Goal: Answer question/provide support

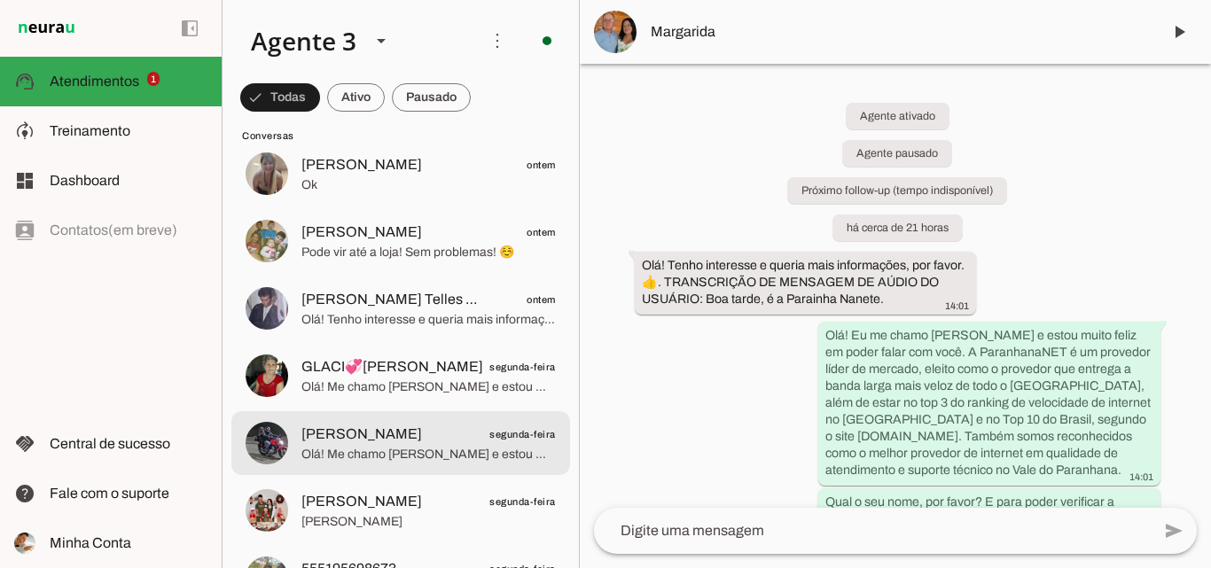
scroll to position [798, 0]
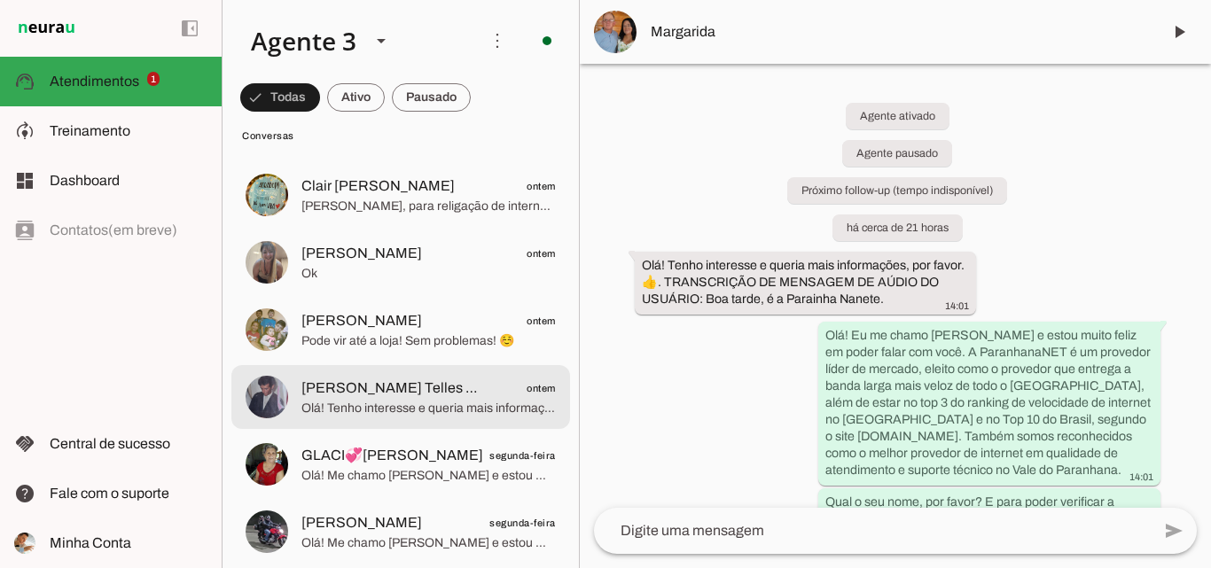
click at [493, 400] on span "Olá! Tenho interesse e queria mais informações, por favor." at bounding box center [428, 409] width 254 height 18
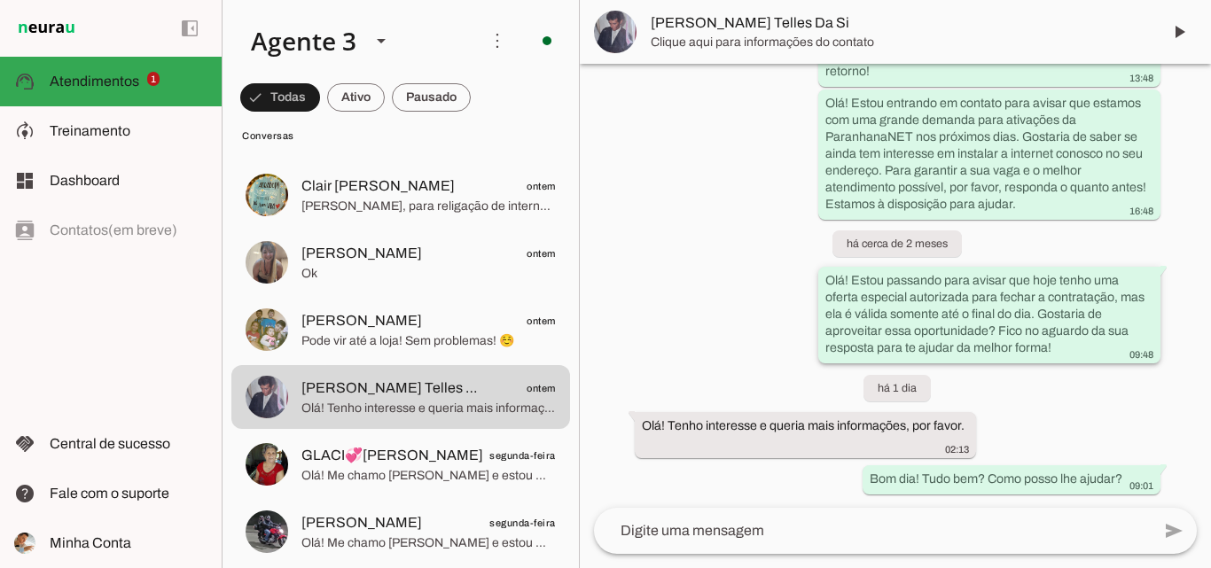
scroll to position [841, 0]
click at [693, 28] on span "[PERSON_NAME] Telles Da Si" at bounding box center [899, 31] width 496 height 21
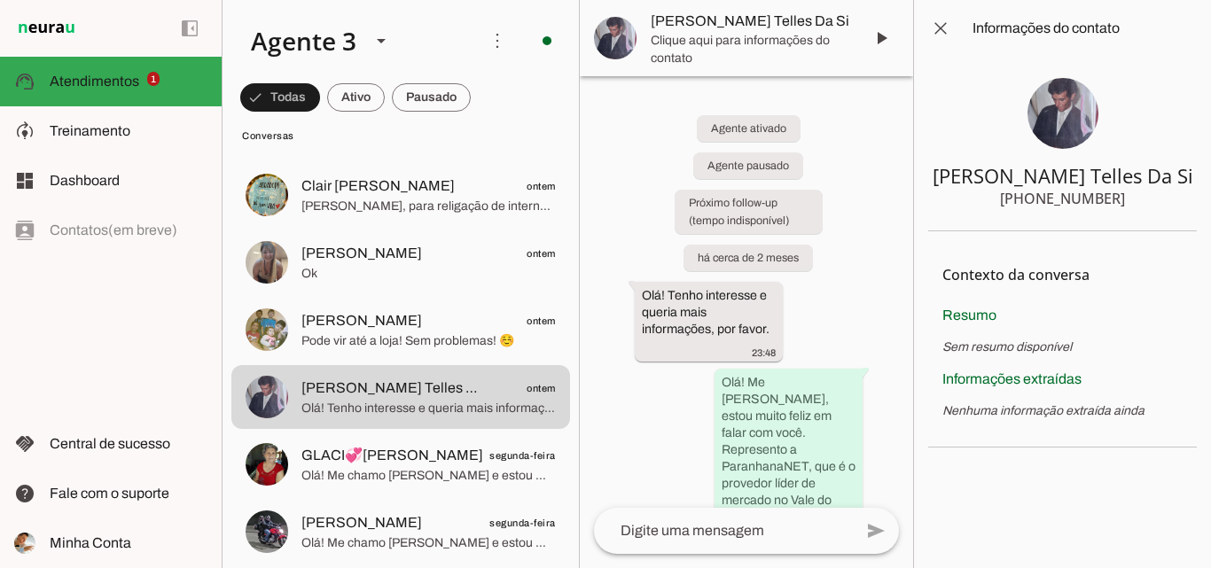
drag, startPoint x: 1037, startPoint y: 199, endPoint x: 1125, endPoint y: 205, distance: 87.9
click at [1125, 205] on section "[PERSON_NAME] Telles Da Si [PHONE_NUMBER]" at bounding box center [1062, 144] width 269 height 175
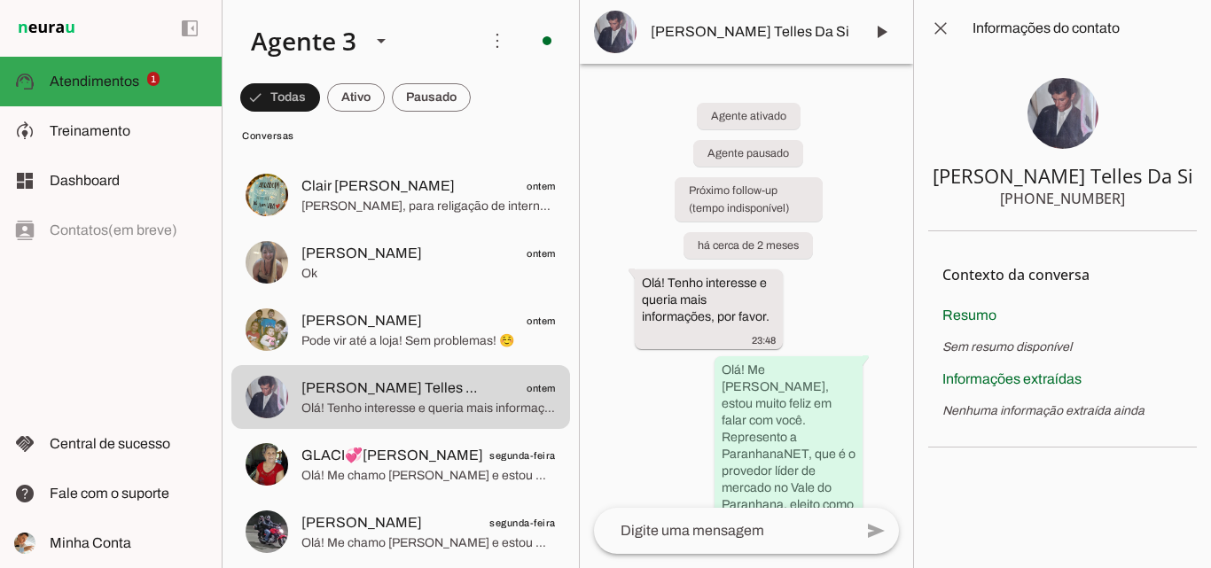
drag, startPoint x: 962, startPoint y: 175, endPoint x: 1140, endPoint y: 223, distance: 184.7
click at [1140, 223] on section "[PERSON_NAME] Telles Da Si [PHONE_NUMBER]" at bounding box center [1062, 144] width 269 height 175
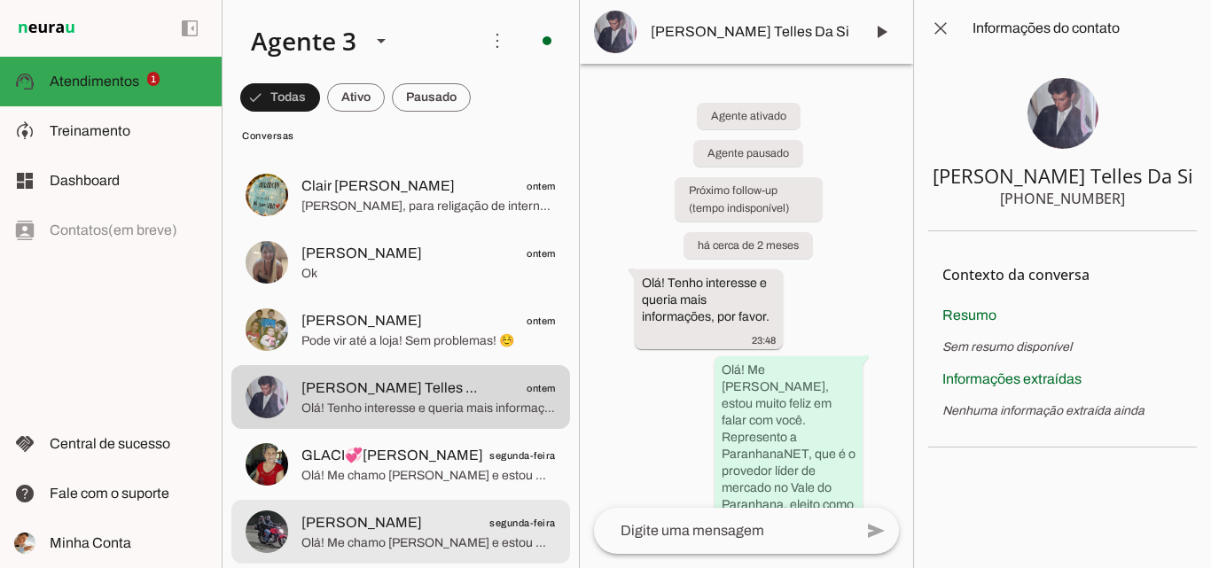
click at [445, 535] on span "Olá! Me chamo [PERSON_NAME] e estou muito feliz em ter a oportunidade de falar …" at bounding box center [428, 544] width 254 height 18
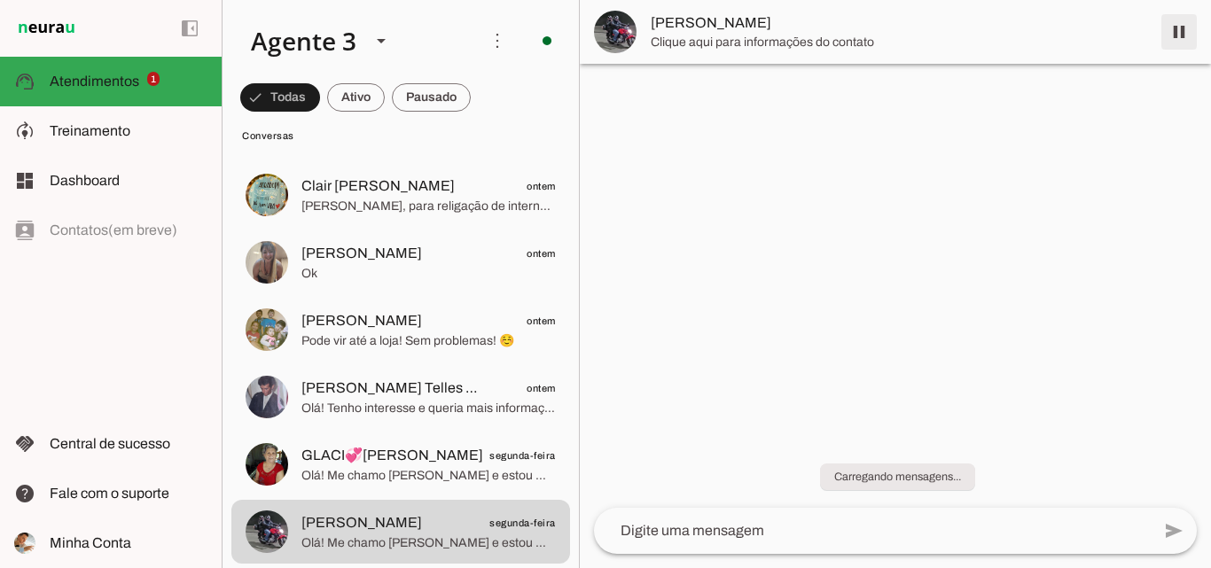
click at [1167, 34] on span at bounding box center [1179, 32] width 43 height 43
click at [827, 27] on span "[PERSON_NAME]" at bounding box center [899, 22] width 496 height 21
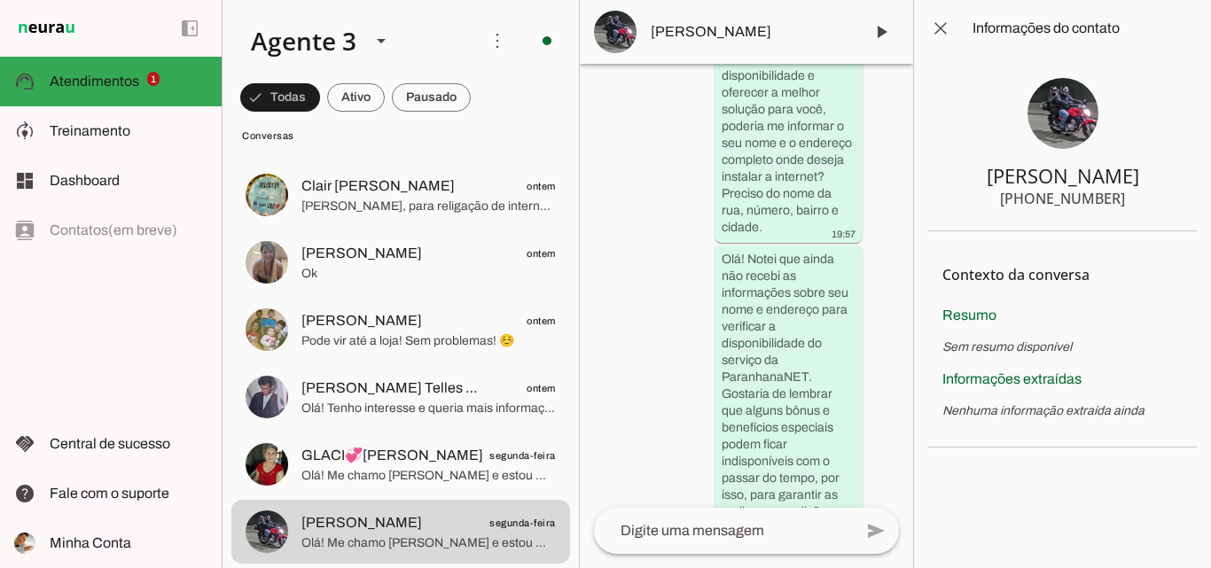
scroll to position [848, 0]
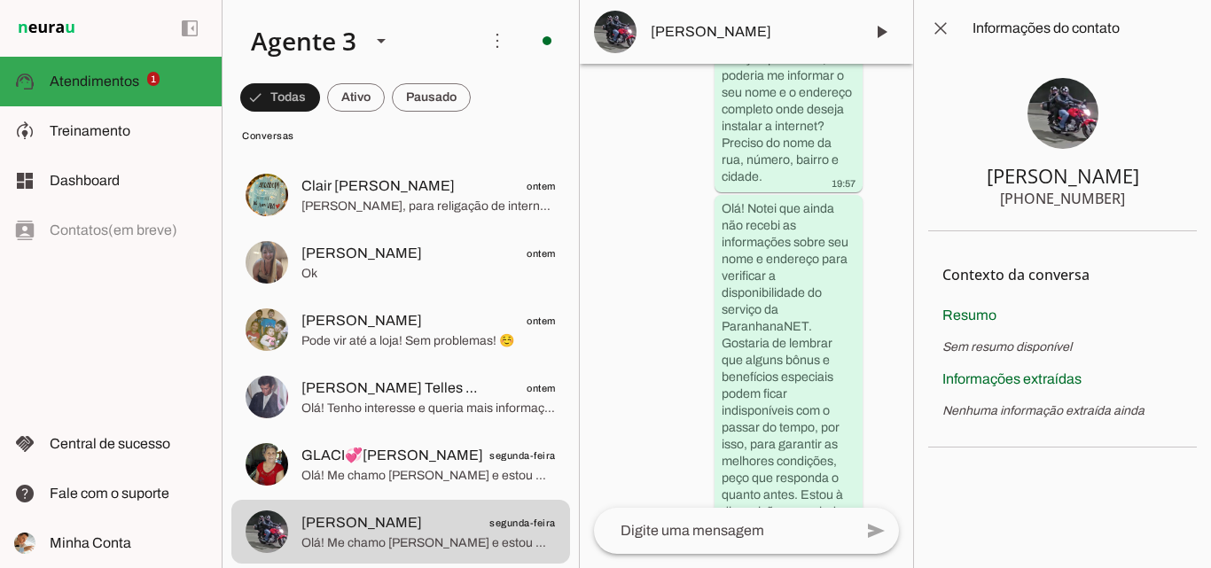
drag, startPoint x: 970, startPoint y: 176, endPoint x: 1131, endPoint y: 209, distance: 164.8
click at [1129, 210] on section "[PERSON_NAME] [PHONE_NUMBER]" at bounding box center [1062, 144] width 269 height 175
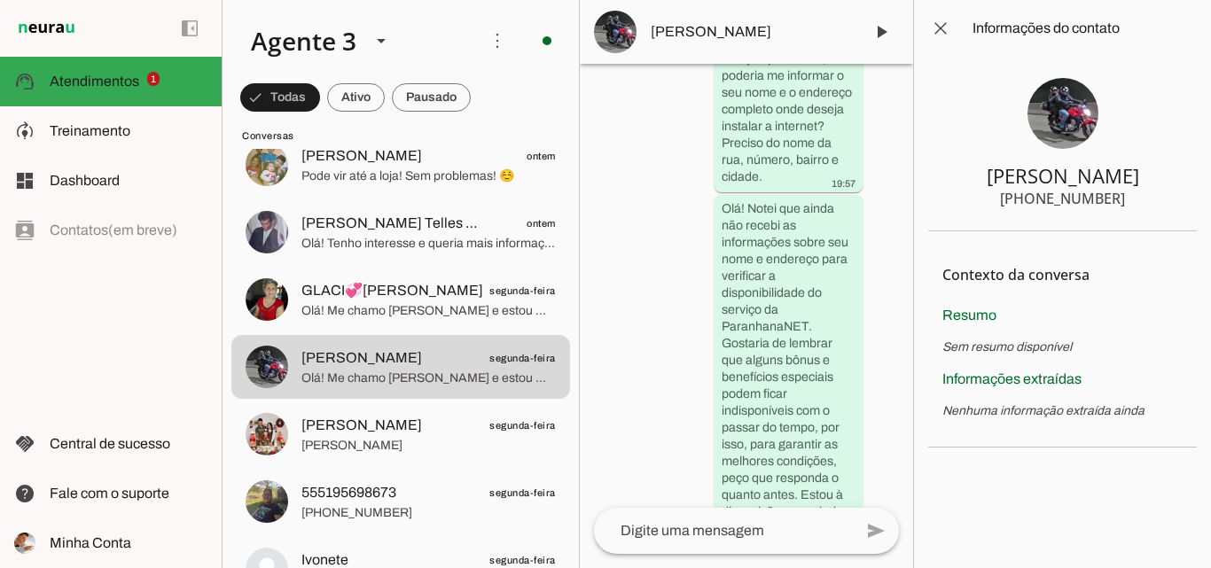
scroll to position [975, 0]
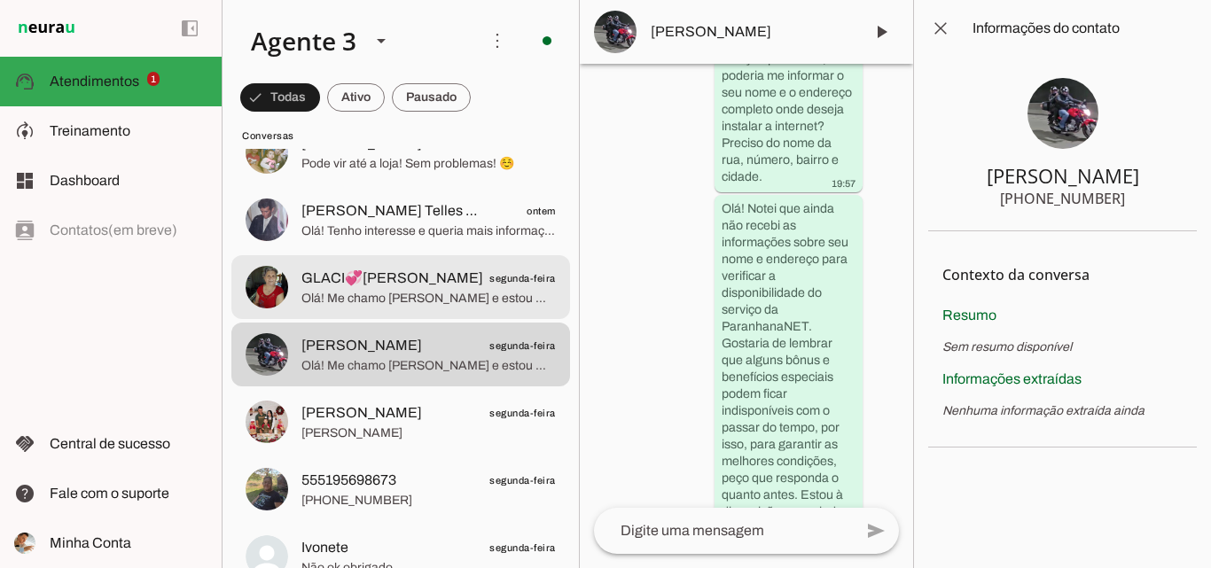
click at [429, 293] on span "Olá! Me chamo [PERSON_NAME] e estou muito feliz em ter a oportunidade de falar …" at bounding box center [428, 299] width 254 height 18
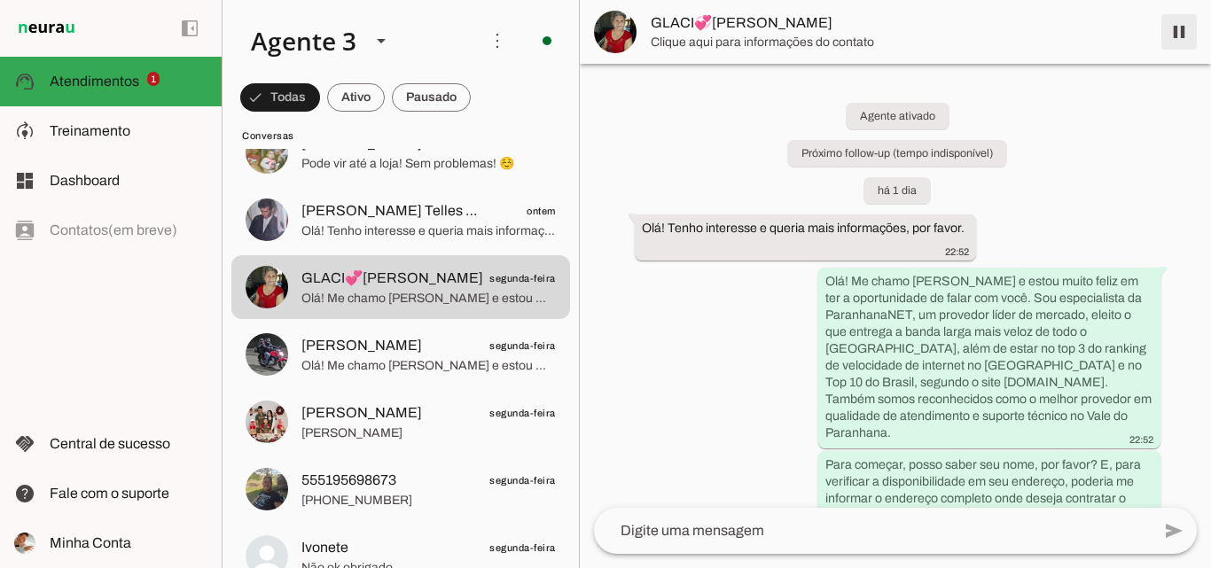
click at [1182, 31] on span at bounding box center [1179, 32] width 43 height 43
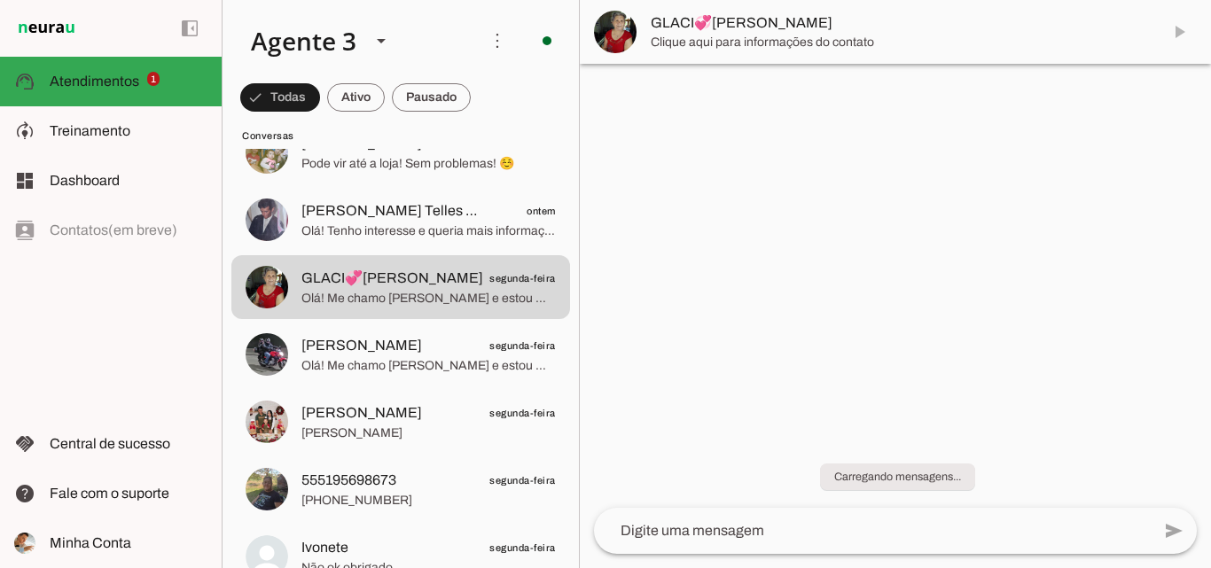
click at [798, 19] on span "GLACI💞[PERSON_NAME]" at bounding box center [899, 22] width 496 height 21
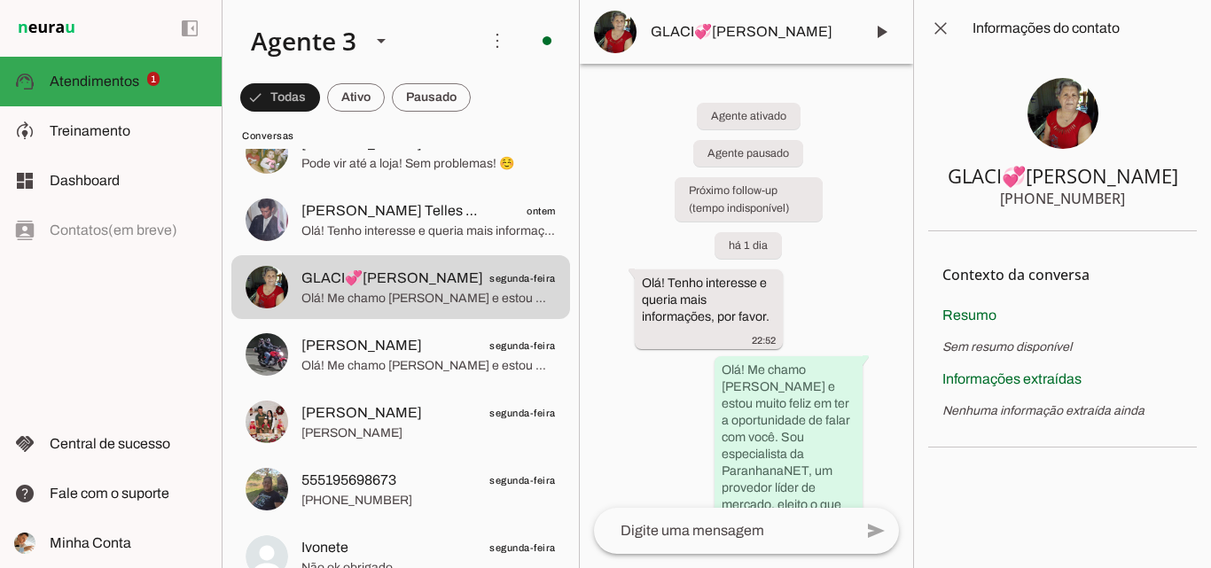
drag, startPoint x: 930, startPoint y: 176, endPoint x: 1126, endPoint y: 200, distance: 197.5
click at [1126, 200] on section "GLACI💞[PERSON_NAME] [PHONE_NUMBER]" at bounding box center [1062, 144] width 269 height 175
